Goal: Task Accomplishment & Management: Manage account settings

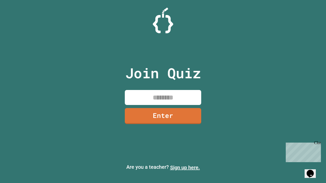
click at [185, 168] on link "Sign up here." at bounding box center [185, 168] width 30 height 6
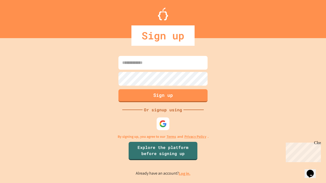
click at [185, 174] on link "Log in." at bounding box center [185, 173] width 12 height 5
